Goal: Task Accomplishment & Management: Use online tool/utility

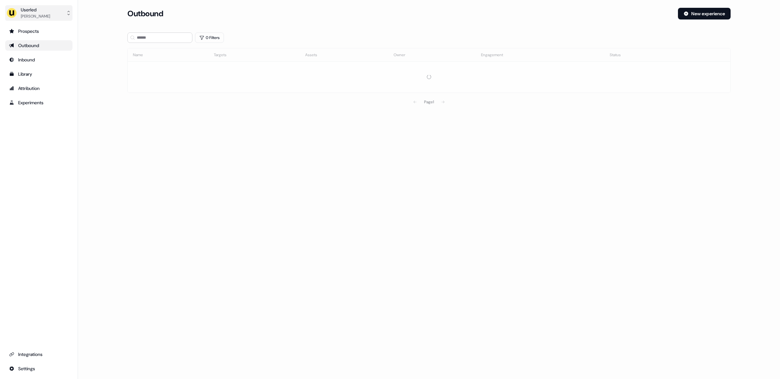
click at [44, 18] on div "[PERSON_NAME]" at bounding box center [35, 16] width 29 height 7
click at [44, 34] on div "Impersonate (Admin)" at bounding box center [39, 31] width 62 height 12
click at [151, 40] on div "Impersonate Select who you want to impersonate" at bounding box center [428, 24] width 603 height 33
click at [158, 47] on div "Select org" at bounding box center [154, 45] width 49 height 7
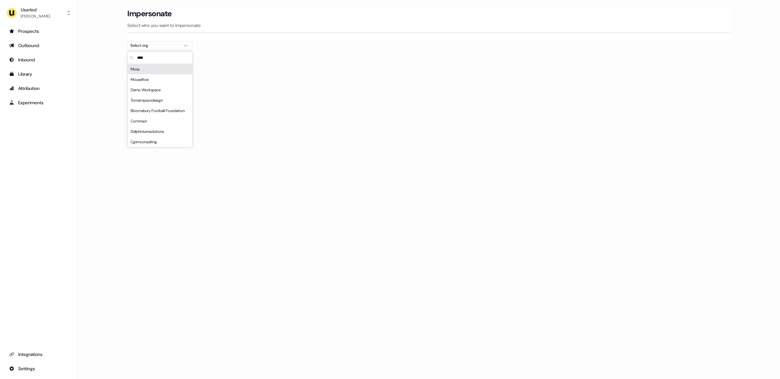
type input "****"
click at [157, 71] on div "Moss" at bounding box center [160, 69] width 64 height 10
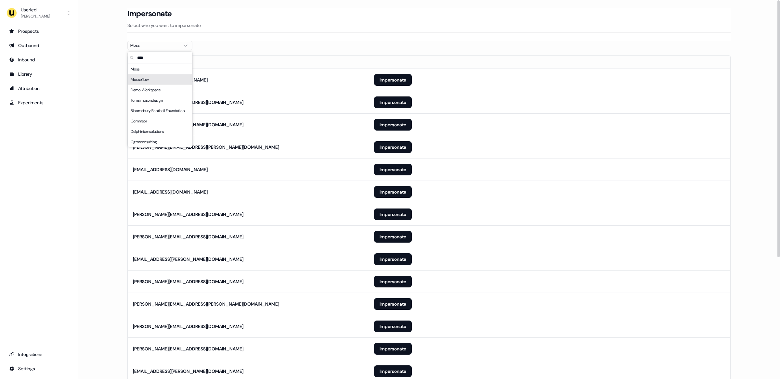
click at [300, 33] on hr at bounding box center [428, 33] width 603 height 1
click at [83, 180] on main "Loading... Impersonate Select who you want to impersonate [PERSON_NAME] Email […" at bounding box center [429, 283] width 702 height 550
click at [383, 78] on button "Impersonate" at bounding box center [393, 80] width 38 height 12
